Goal: Navigation & Orientation: Find specific page/section

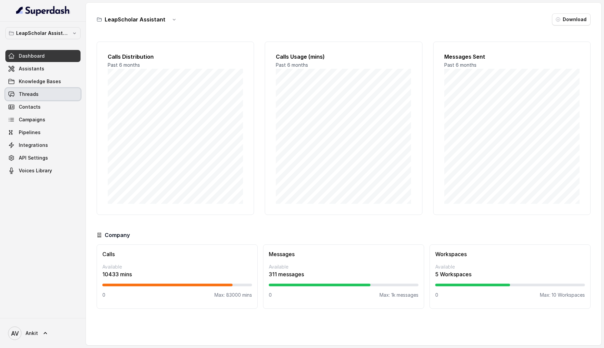
click at [40, 97] on link "Threads" at bounding box center [42, 94] width 75 height 12
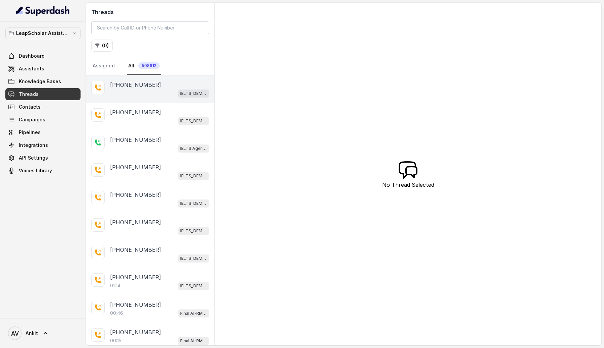
click at [147, 98] on div "[PHONE_NUMBER] IELTS_DEMO_gk (agent 1)" at bounding box center [150, 88] width 128 height 27
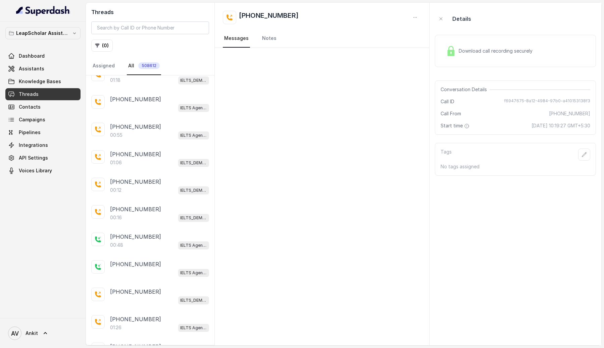
scroll to position [461, 0]
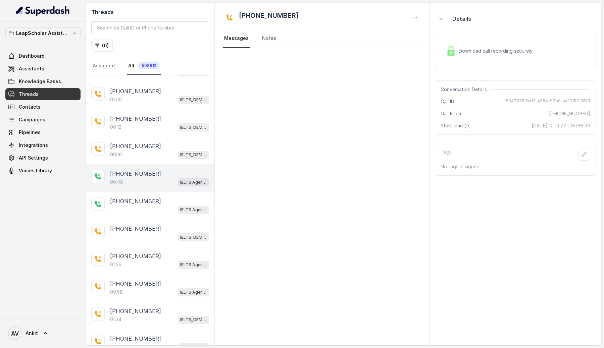
click at [141, 174] on p "[PHONE_NUMBER]" at bounding box center [135, 174] width 51 height 8
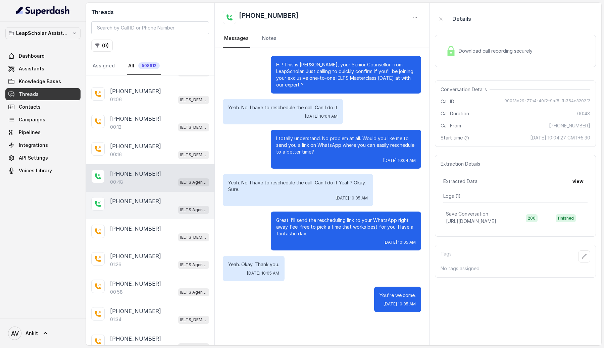
click at [130, 207] on div "IELTS Agent 2" at bounding box center [159, 209] width 99 height 9
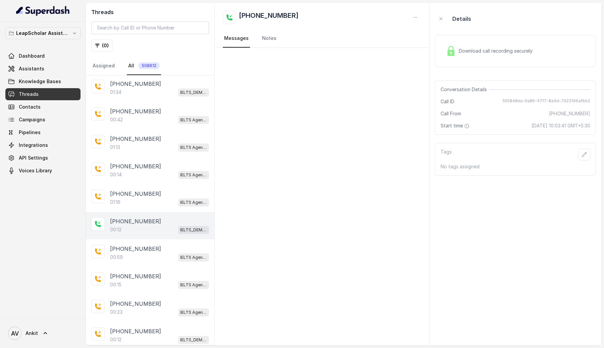
scroll to position [691, 0]
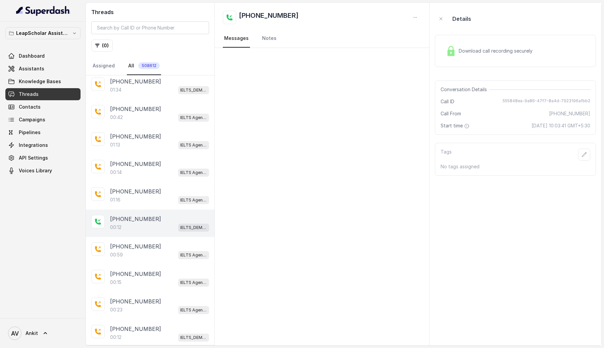
click at [127, 223] on div "00:12 IELTS_DEMO_gk (agent 1)" at bounding box center [159, 227] width 99 height 9
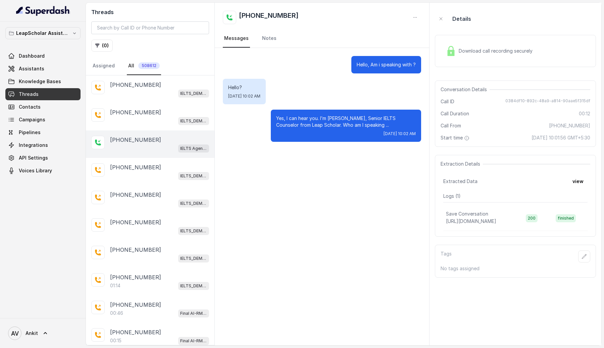
click at [146, 145] on div "IELTS Agent 2" at bounding box center [159, 148] width 99 height 9
